Goal: Information Seeking & Learning: Learn about a topic

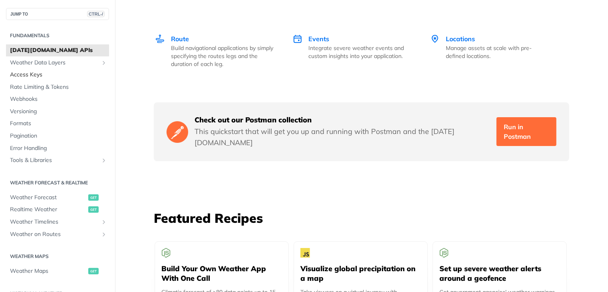
scroll to position [1207, 0]
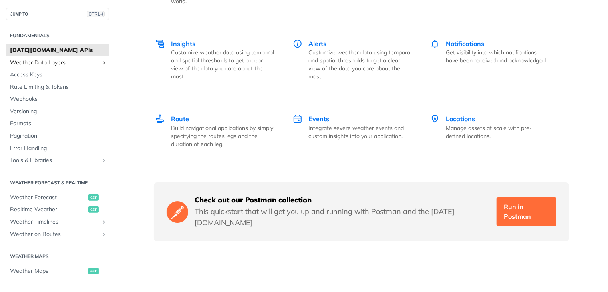
click at [44, 63] on span "Weather Data Layers" at bounding box center [54, 63] width 89 height 8
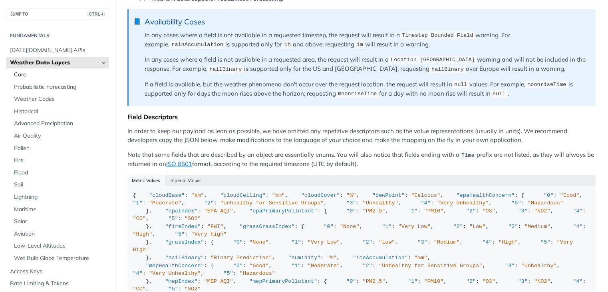
scroll to position [556, 0]
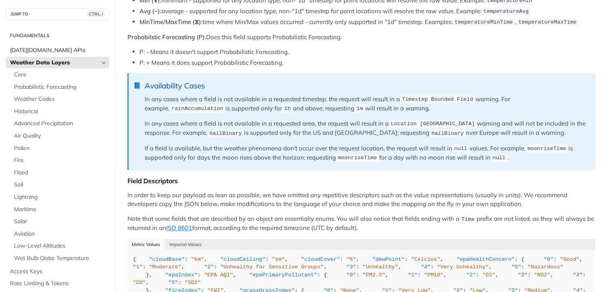
click at [33, 50] on span "[DATE][DOMAIN_NAME] APIs" at bounding box center [58, 50] width 97 height 8
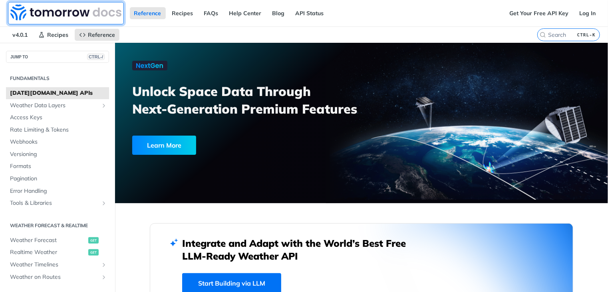
click at [53, 14] on img at bounding box center [65, 12] width 111 height 16
